Goal: Transaction & Acquisition: Subscribe to service/newsletter

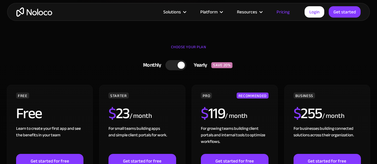
click at [173, 64] on div at bounding box center [176, 65] width 21 height 10
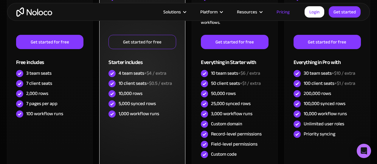
scroll to position [179, 0]
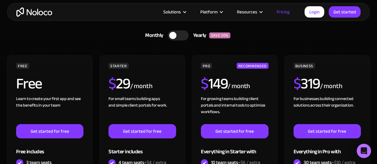
click at [182, 34] on div at bounding box center [178, 35] width 21 height 10
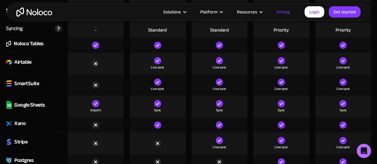
scroll to position [716, 0]
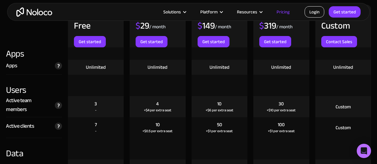
click at [317, 12] on link "Login" at bounding box center [315, 11] width 20 height 11
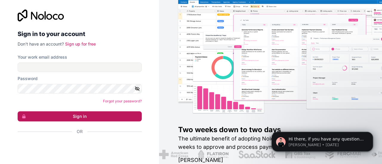
scroll to position [1, 0]
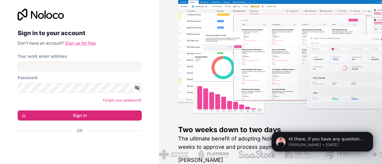
click at [82, 41] on link "Sign up for free" at bounding box center [80, 43] width 31 height 5
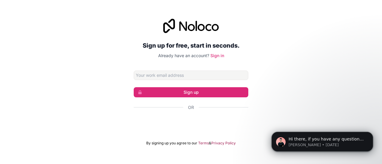
click at [192, 70] on div "Sign up for free, start in seconds. Already have an account? Sign in Sign up Or…" at bounding box center [191, 82] width 115 height 127
click at [187, 75] on input "Email address" at bounding box center [191, 76] width 115 height 10
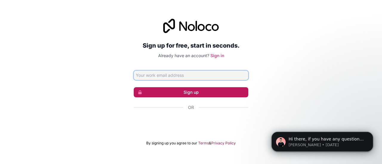
type input "[EMAIL_ADDRESS][DOMAIN_NAME]"
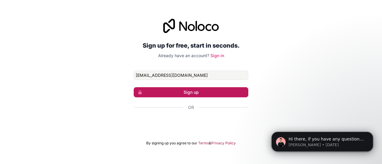
click at [184, 91] on button "Sign up" at bounding box center [191, 92] width 115 height 10
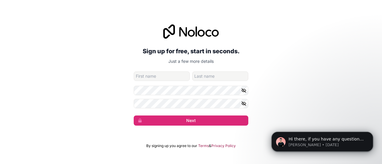
click at [164, 74] on input "given-name" at bounding box center [162, 77] width 56 height 10
type input "Mark"
click at [205, 75] on input "family-name" at bounding box center [220, 77] width 56 height 10
type input "[EMAIL_ADDRESS][DOMAIN_NAME]"
click at [246, 89] on button "button" at bounding box center [244, 91] width 7 height 10
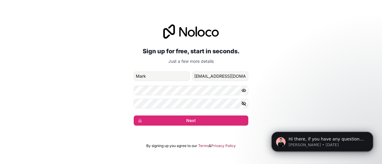
click at [244, 102] on icon "button" at bounding box center [244, 103] width 4 height 3
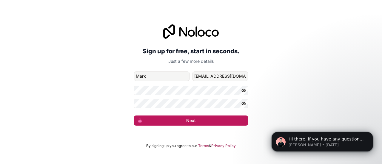
click at [216, 121] on button "Next" at bounding box center [191, 121] width 115 height 10
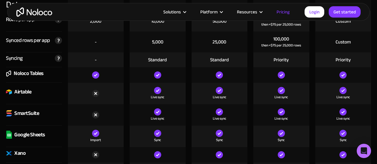
scroll to position [895, 0]
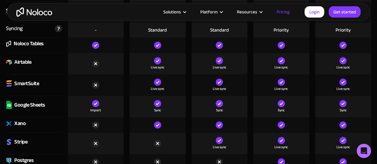
click at [29, 108] on div "Google Sheets" at bounding box center [29, 105] width 31 height 9
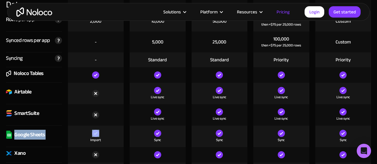
copy div "Google Sheets"
click at [36, 73] on div "Noloco Tables" at bounding box center [29, 73] width 30 height 9
click at [35, 73] on div "Noloco Tables" at bounding box center [29, 73] width 30 height 9
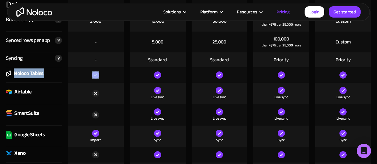
click at [35, 73] on div "Noloco Tables" at bounding box center [29, 73] width 30 height 9
copy div "Noloco Tables"
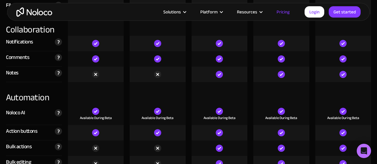
scroll to position [1163, 0]
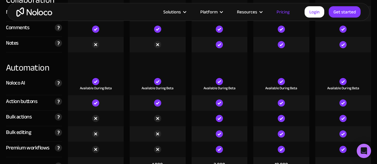
click at [18, 83] on div "Noloco AI" at bounding box center [15, 83] width 19 height 9
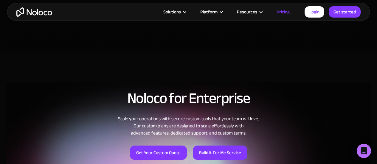
scroll to position [239, 0]
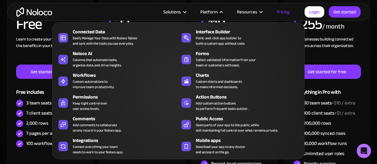
click at [3, 103] on div "CHOOSE YOUR PLAN Monthly Yearly SAVE 20% Monthly Yearly SAVE 20% FREE Free Lear…" at bounding box center [188, 94] width 377 height 295
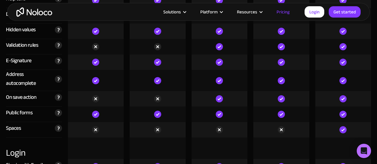
scroll to position [1849, 0]
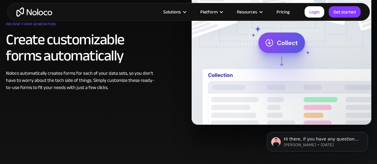
scroll to position [298, 0]
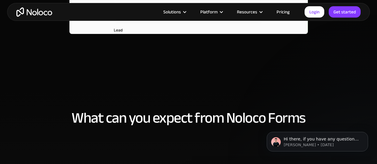
click at [236, 110] on h2 "What can you expect from Noloco Forms" at bounding box center [188, 118] width 365 height 16
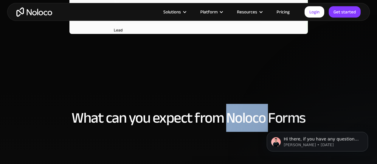
click at [236, 110] on h2 "What can you expect from Noloco Forms" at bounding box center [188, 118] width 365 height 16
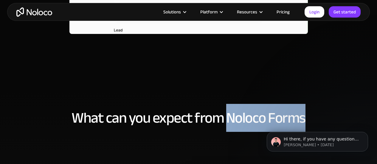
click at [275, 112] on h2 "What can you expect from Noloco Forms" at bounding box center [188, 118] width 365 height 16
copy h2 "Noloco Forms"
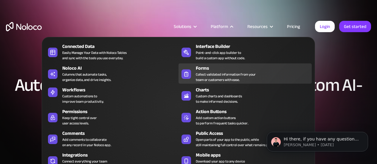
scroll to position [30, 0]
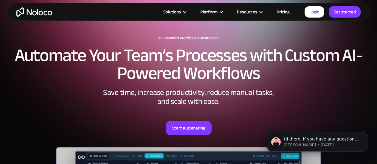
click at [231, 75] on h2 "Automate Your Team’s Processes with Custom AI-Powered Workflows" at bounding box center [188, 65] width 365 height 36
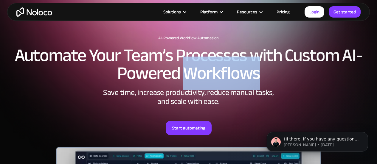
click at [231, 75] on h2 "Automate Your Team’s Processes with Custom AI-Powered Workflows" at bounding box center [188, 65] width 365 height 36
copy h2 "Workflows"
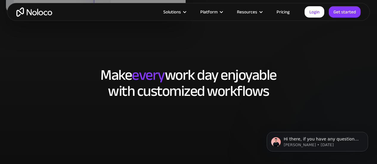
scroll to position [1282, 0]
